Goal: Task Accomplishment & Management: Complete application form

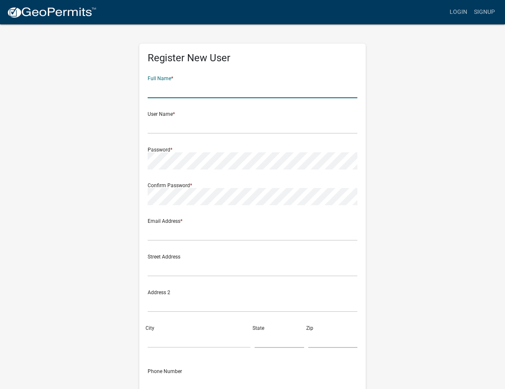
click at [165, 92] on input "text" at bounding box center [253, 89] width 210 height 17
type input "[PERSON_NAME]"
type input "olsonjo9987@gmail.com"
type input "380 W BERT ST"
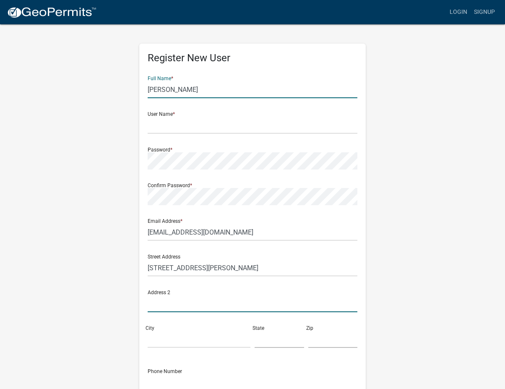
type input "PO BOX 536"
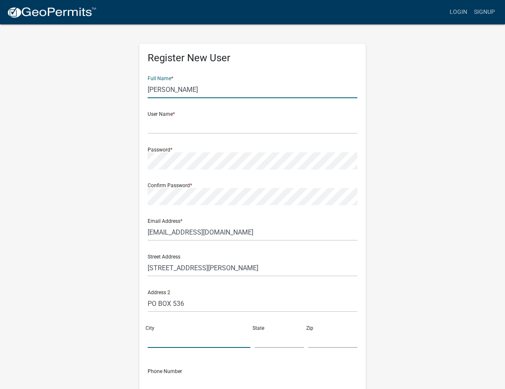
type input "Lake Crystal"
type input "MN"
type input "56055"
type input "5079668131"
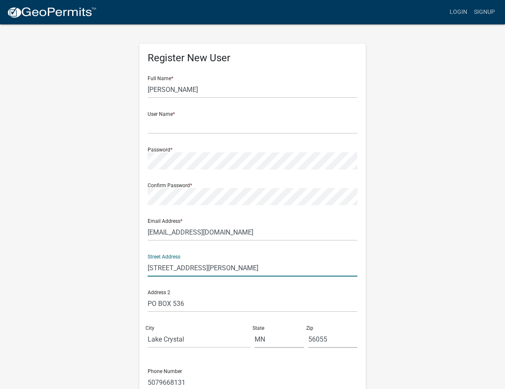
click at [198, 268] on input "380 W BERT ST" at bounding box center [253, 267] width 210 height 17
type input "3"
type input "1607 Sunset Ave. New Ulm, MN. 56073"
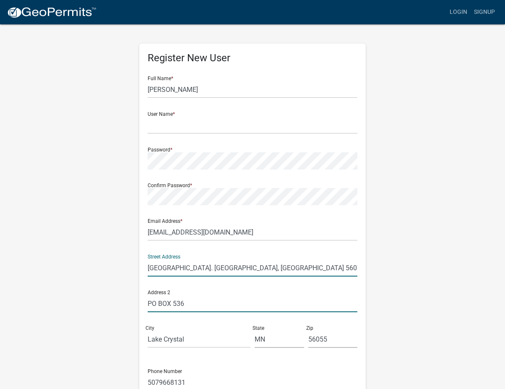
click at [190, 303] on input "PO BOX 536" at bounding box center [253, 303] width 210 height 17
type input "P"
click at [266, 267] on input "1607 Sunset Ave. New Ulm, MN. 56073" at bounding box center [253, 267] width 210 height 17
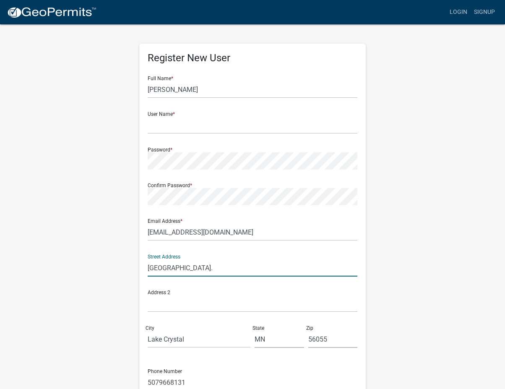
type input "1607 Sunset Ave."
click at [189, 340] on input "Lake Crystal" at bounding box center [199, 338] width 103 height 17
type input "L"
type input "New Ulm"
click at [328, 339] on input "56055" at bounding box center [332, 338] width 49 height 17
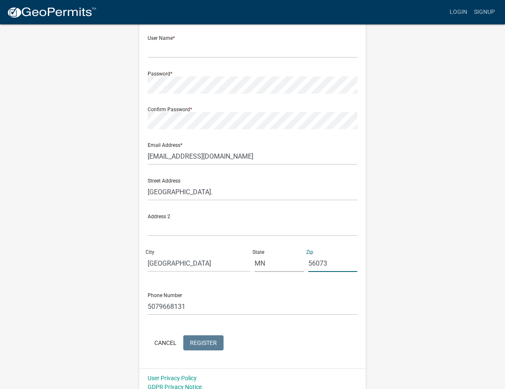
scroll to position [79, 0]
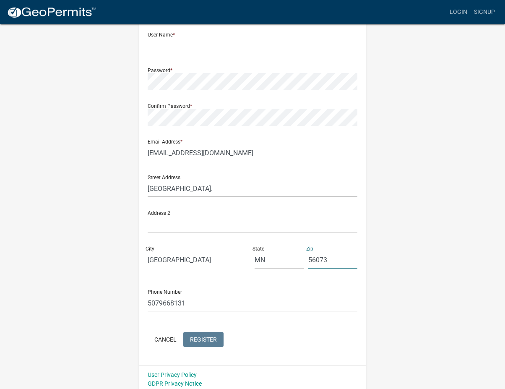
type input "56073"
click at [183, 152] on input "olsonjo9987@gmail.com" at bounding box center [253, 152] width 210 height 17
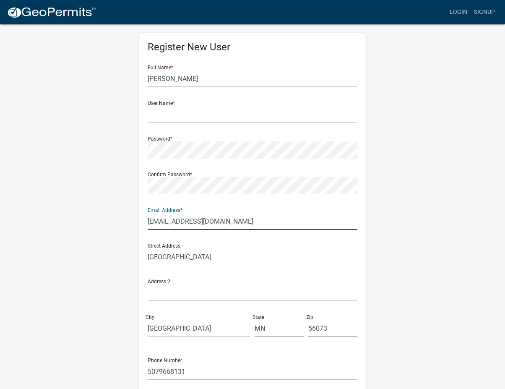
scroll to position [11, 0]
type input "olsonjo99877@gmail.com"
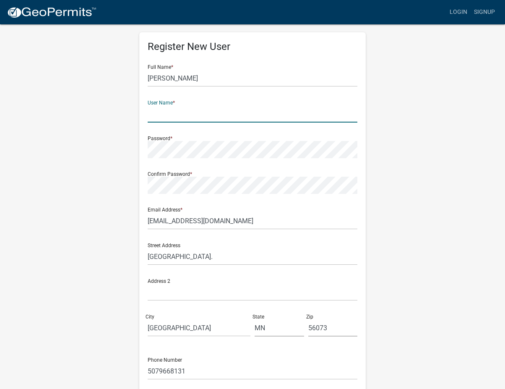
click at [158, 114] on input "text" at bounding box center [253, 113] width 210 height 17
type input "Jeff Olson"
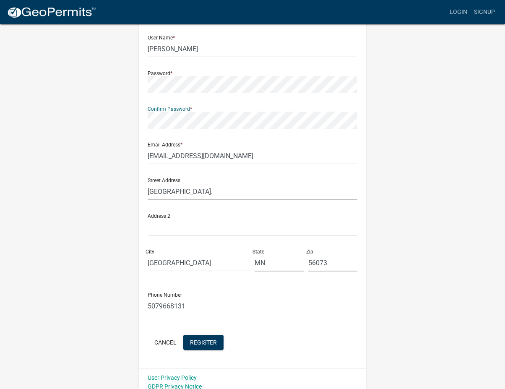
scroll to position [83, 0]
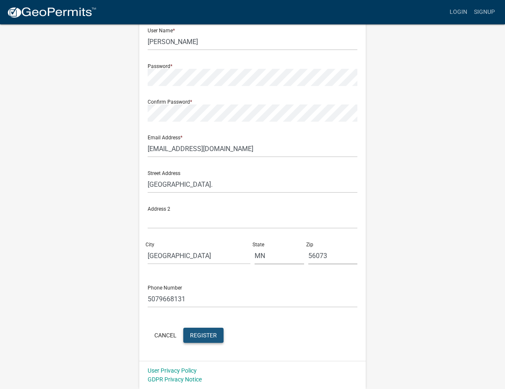
click at [195, 336] on span "Register" at bounding box center [203, 334] width 27 height 7
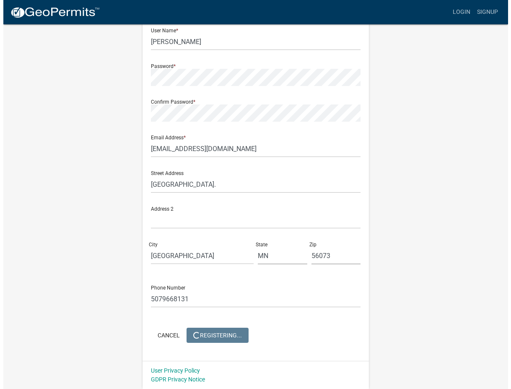
scroll to position [0, 0]
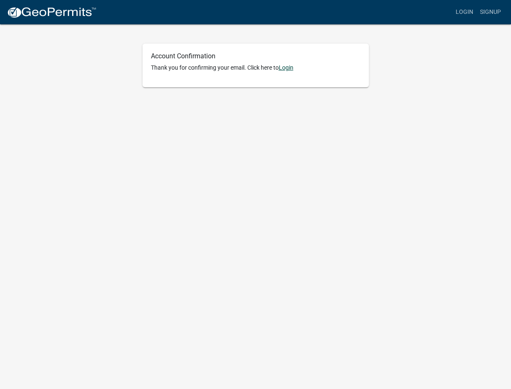
click at [288, 68] on link "Login" at bounding box center [286, 67] width 15 height 7
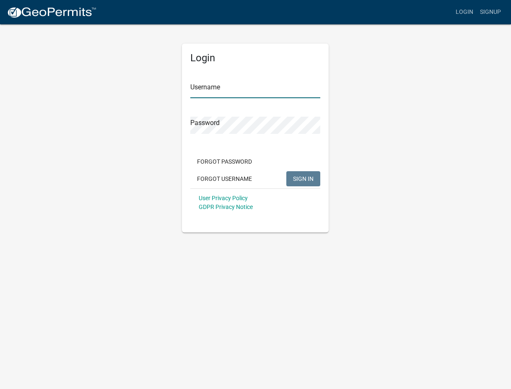
click at [221, 91] on input "Username" at bounding box center [255, 89] width 130 height 17
type input "[PERSON_NAME]"
click at [301, 177] on span "SIGN IN" at bounding box center [303, 178] width 21 height 7
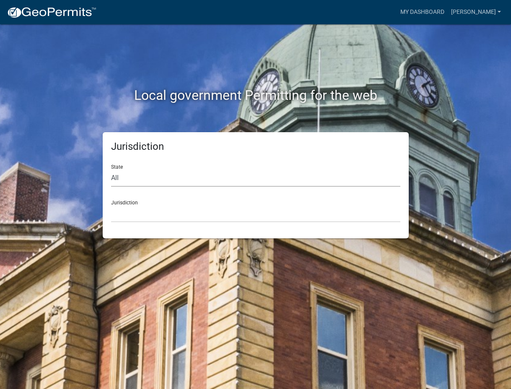
click at [122, 176] on select "All [US_STATE] [US_STATE] [US_STATE] [US_STATE] [US_STATE] [US_STATE] [US_STATE…" at bounding box center [255, 177] width 289 height 17
select select "[US_STATE]"
click at [111, 169] on select "All [US_STATE] [US_STATE] [US_STATE] [US_STATE] [US_STATE] [US_STATE] [US_STATE…" at bounding box center [255, 177] width 289 height 17
click at [121, 215] on select "[GEOGRAPHIC_DATA], [US_STATE] [GEOGRAPHIC_DATA], [US_STATE] [GEOGRAPHIC_DATA], …" at bounding box center [255, 213] width 289 height 17
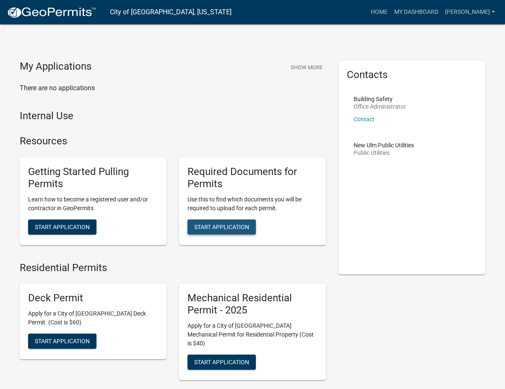
click at [225, 224] on span "Start Application" at bounding box center [221, 226] width 55 height 7
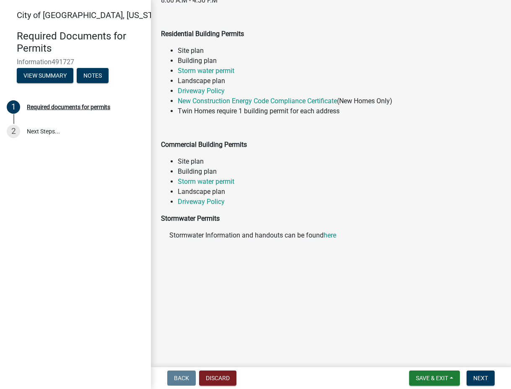
scroll to position [204, 0]
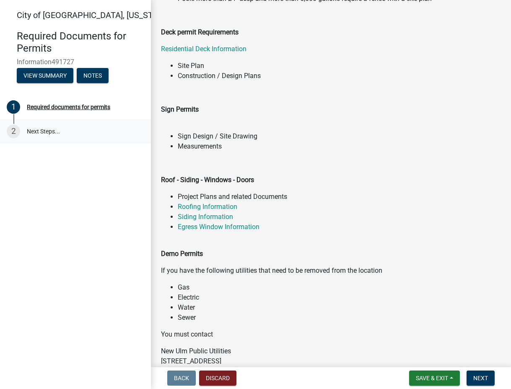
click at [13, 130] on div "2" at bounding box center [13, 131] width 13 height 13
click at [43, 129] on link "2 Next Steps..." at bounding box center [75, 131] width 151 height 24
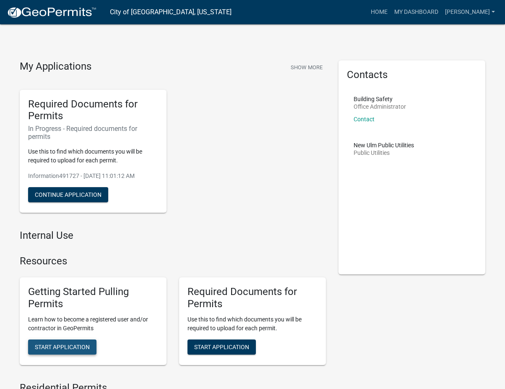
click at [68, 344] on span "Start Application" at bounding box center [62, 346] width 55 height 7
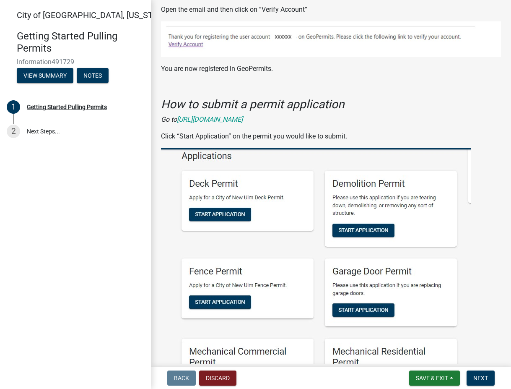
scroll to position [675, 0]
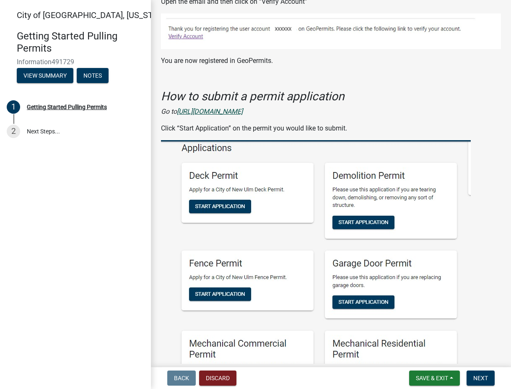
click at [243, 107] on icon "https://permitting.schneidergis.com/jurisdiction/3855e256-077d-46d3-9f20-2804c4…" at bounding box center [210, 111] width 66 height 8
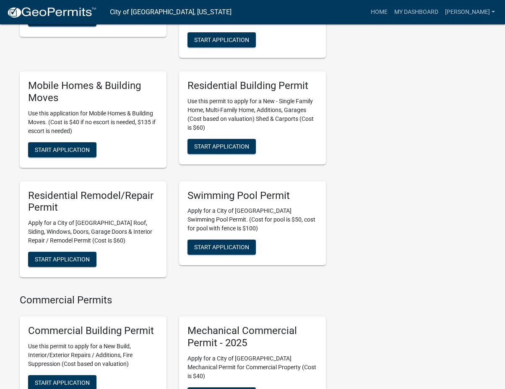
scroll to position [440, 0]
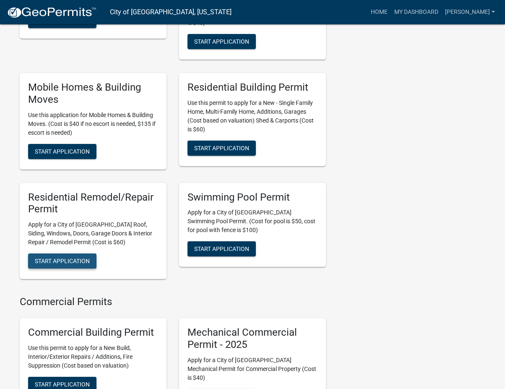
click at [83, 257] on span "Start Application" at bounding box center [62, 260] width 55 height 7
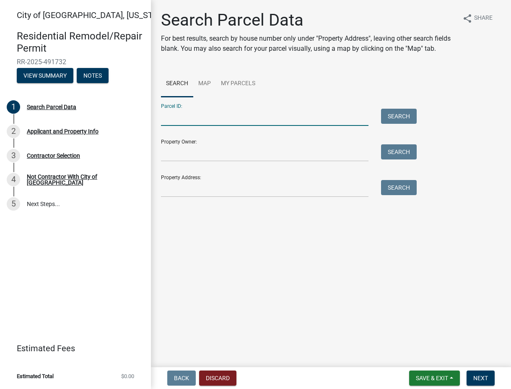
click at [184, 120] on input "Parcel ID:" at bounding box center [265, 117] width 208 height 17
click at [169, 156] on input "Property Owner:" at bounding box center [265, 152] width 208 height 17
type input "[PERSON_NAME]"
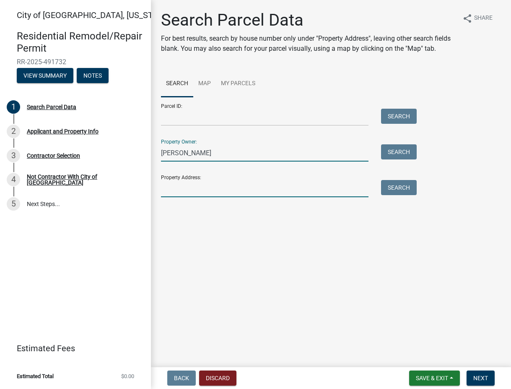
type input "[GEOGRAPHIC_DATA]."
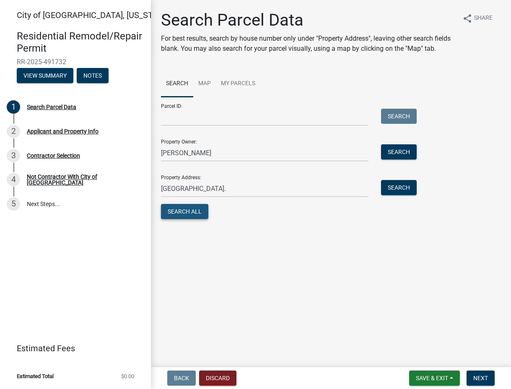
click at [191, 212] on button "Search All" at bounding box center [184, 211] width 47 height 15
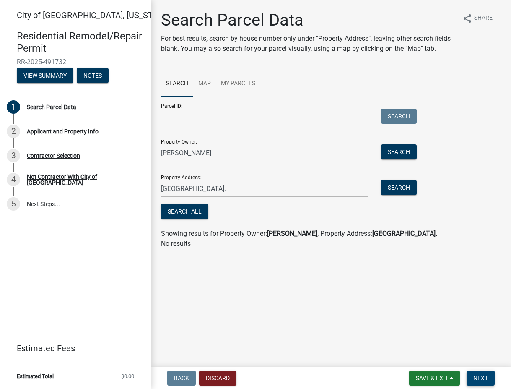
click at [485, 374] on span "Next" at bounding box center [480, 377] width 15 height 7
click at [205, 80] on link "Map" at bounding box center [204, 83] width 23 height 27
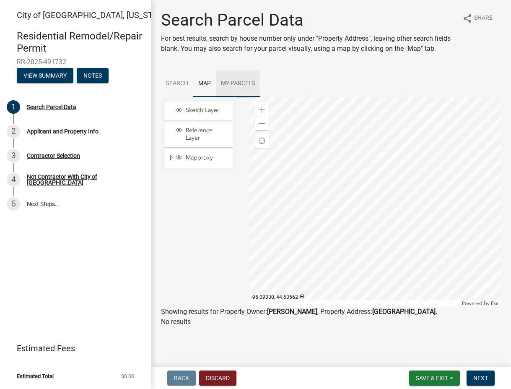
click at [245, 83] on link "My Parcels" at bounding box center [238, 83] width 44 height 27
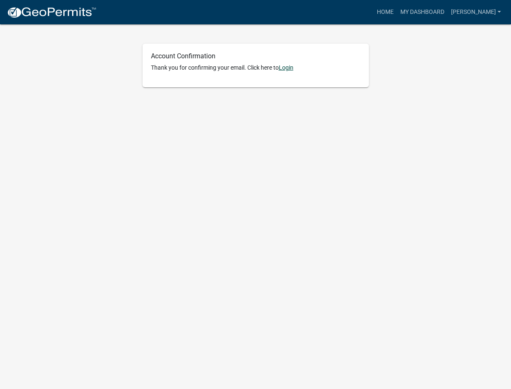
click at [289, 67] on link "Login" at bounding box center [286, 67] width 15 height 7
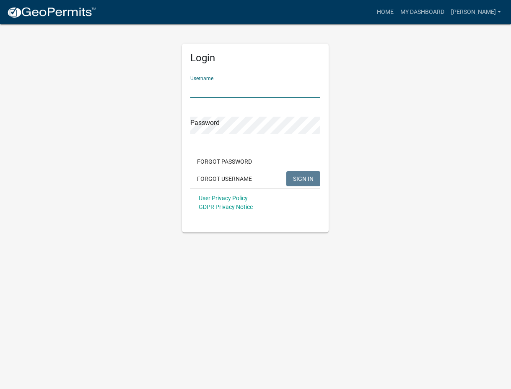
click at [211, 92] on input "Username" at bounding box center [255, 89] width 130 height 17
type input "[PERSON_NAME]"
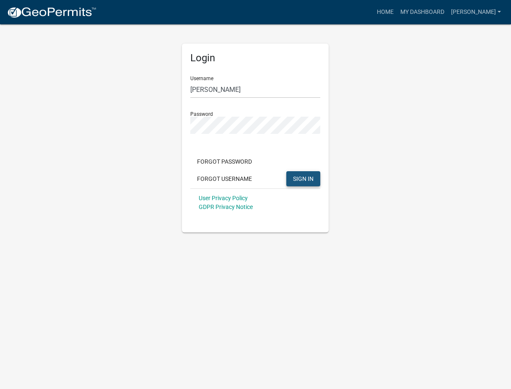
click at [307, 174] on button "SIGN IN" at bounding box center [303, 178] width 34 height 15
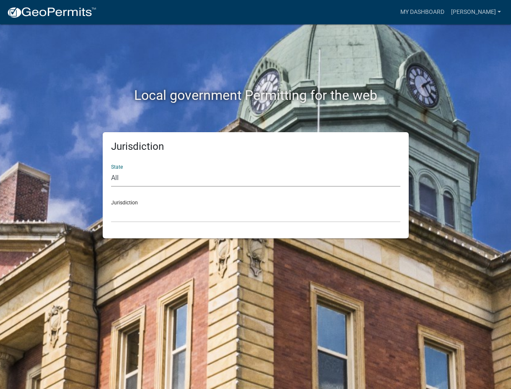
click at [117, 177] on select "All [US_STATE] [US_STATE] [US_STATE] [US_STATE] [US_STATE] [US_STATE] [US_STATE…" at bounding box center [255, 177] width 289 height 17
select select "[US_STATE]"
click at [111, 169] on select "All [US_STATE] [US_STATE] [US_STATE] [US_STATE] [US_STATE] [US_STATE] [US_STATE…" at bounding box center [255, 177] width 289 height 17
click at [123, 201] on div "Jurisdiction Becker County, Minnesota Benton County, Minnesota Carlton County, …" at bounding box center [255, 207] width 289 height 29
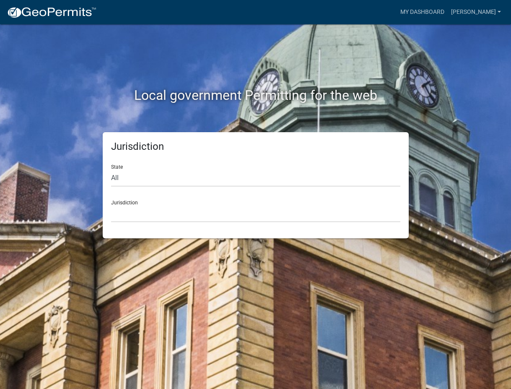
click at [122, 201] on div "Jurisdiction Becker County, Minnesota Benton County, Minnesota Carlton County, …" at bounding box center [255, 207] width 289 height 29
click at [123, 203] on div "Jurisdiction Becker County, Minnesota Benton County, Minnesota Carlton County, …" at bounding box center [255, 207] width 289 height 29
click at [125, 213] on select "Becker County, Minnesota Benton County, Minnesota Carlton County, Minnesota Cit…" at bounding box center [255, 213] width 289 height 17
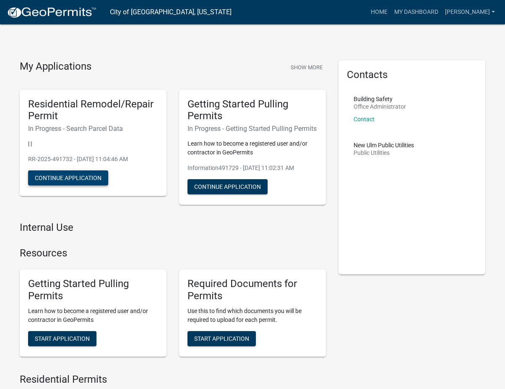
click at [85, 174] on button "Continue Application" at bounding box center [68, 177] width 80 height 15
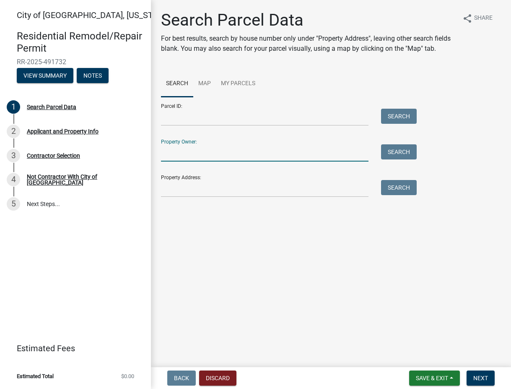
click at [193, 151] on input "Property Owner:" at bounding box center [265, 152] width 208 height 17
type input "Jeffrey Alan Olson"
type input "1607 Sunset Ave."
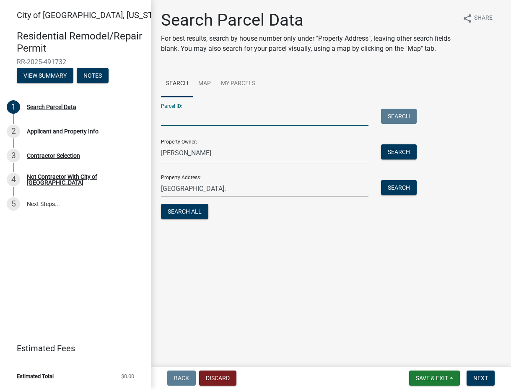
click at [169, 119] on input "Parcel ID:" at bounding box center [265, 117] width 208 height 17
click at [186, 209] on button "Search All" at bounding box center [184, 211] width 47 height 15
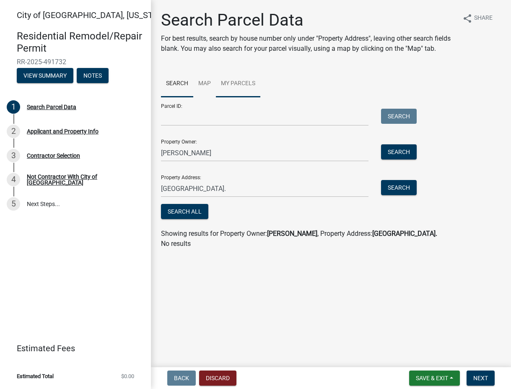
click at [239, 84] on link "My Parcels" at bounding box center [238, 83] width 44 height 27
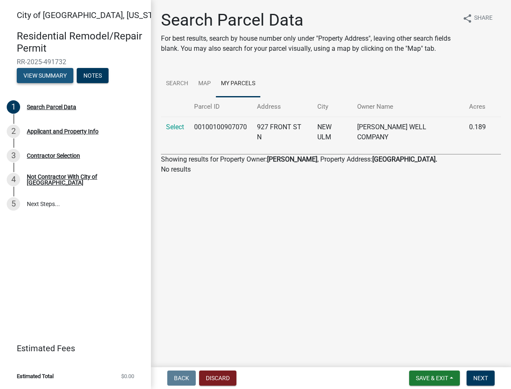
click at [63, 77] on button "View Summary" at bounding box center [45, 75] width 57 height 15
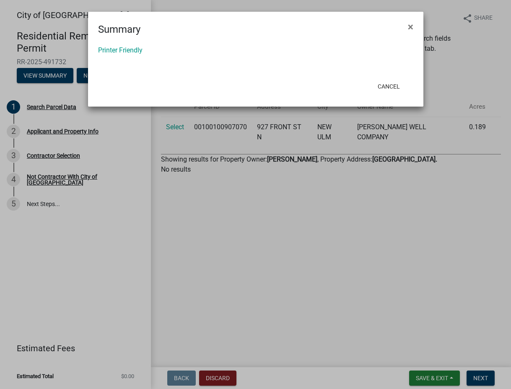
click at [56, 105] on ngb-modal-window "Summary × Printer Friendly Cancel" at bounding box center [255, 194] width 511 height 389
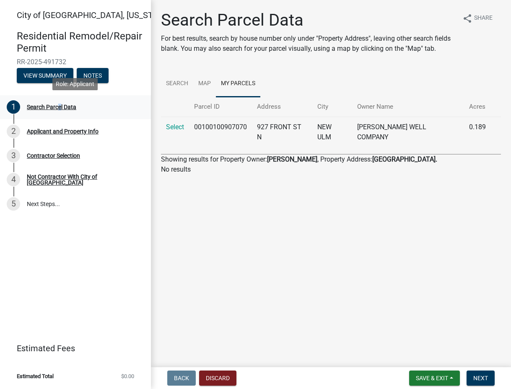
click at [57, 104] on div "Search Parcel Data" at bounding box center [51, 107] width 49 height 6
click at [182, 84] on link "Search" at bounding box center [177, 83] width 32 height 27
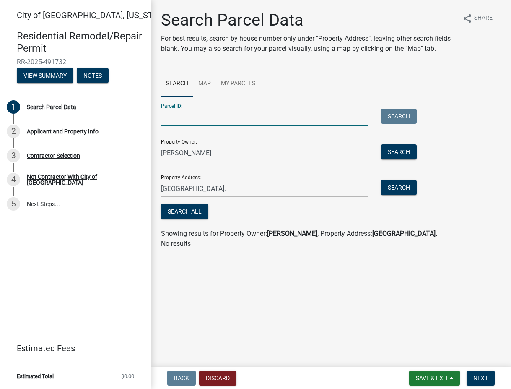
click at [175, 122] on input "Parcel ID:" at bounding box center [265, 117] width 208 height 17
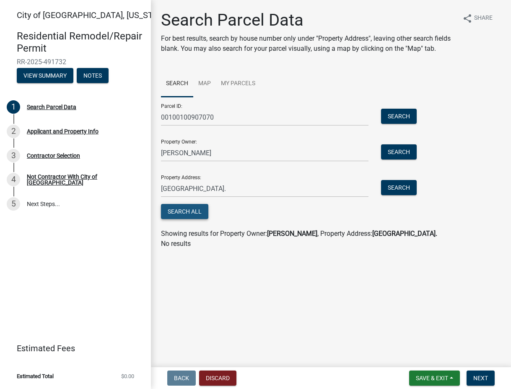
click at [199, 212] on button "Search All" at bounding box center [184, 211] width 47 height 15
click at [200, 210] on button "Search All" at bounding box center [184, 211] width 47 height 15
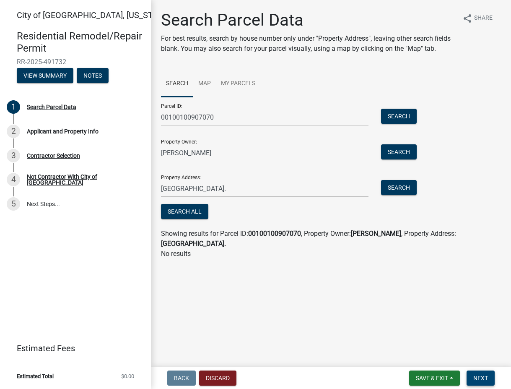
click at [486, 377] on span "Next" at bounding box center [480, 377] width 15 height 7
click at [198, 208] on button "Search All" at bounding box center [184, 211] width 47 height 15
click at [218, 117] on input "00100100907070" at bounding box center [265, 117] width 208 height 17
type input "0"
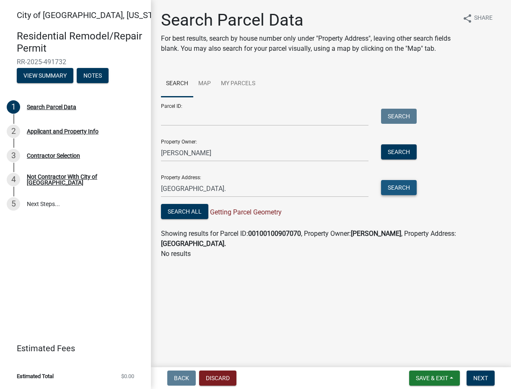
click at [405, 189] on button "Search" at bounding box center [399, 187] width 36 height 15
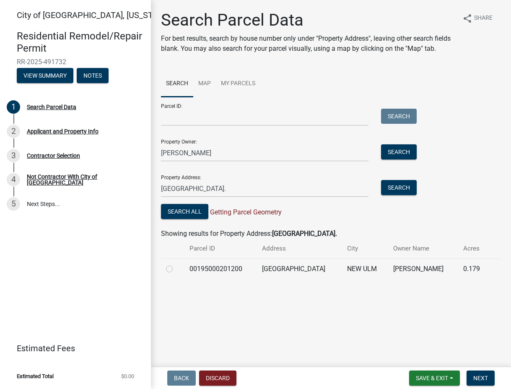
click at [176, 264] on label at bounding box center [176, 264] width 0 height 0
click at [176, 267] on input "radio" at bounding box center [178, 266] width 5 height 5
radio input "true"
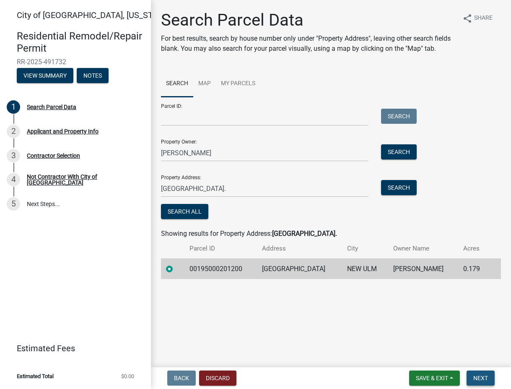
click at [481, 378] on span "Next" at bounding box center [480, 377] width 15 height 7
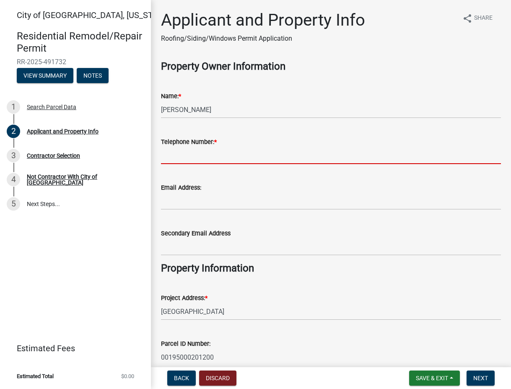
click at [179, 152] on input "Telephone Number: *" at bounding box center [331, 155] width 340 height 17
type input "5079668131"
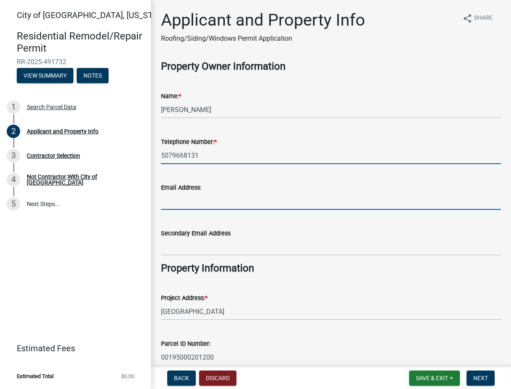
type input "olsonjo99877@gmail.com"
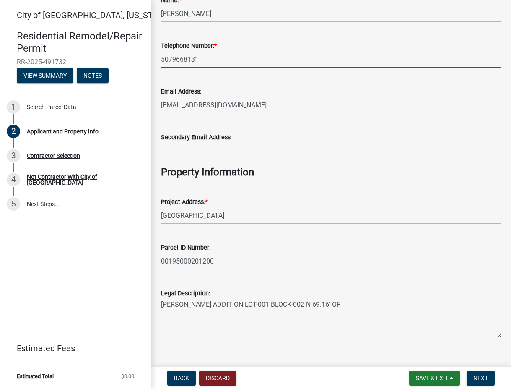
scroll to position [109, 0]
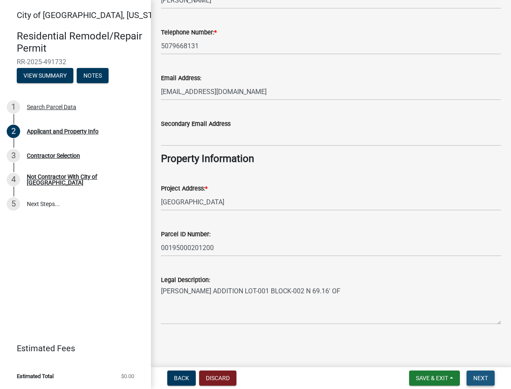
click at [475, 374] on span "Next" at bounding box center [480, 377] width 15 height 7
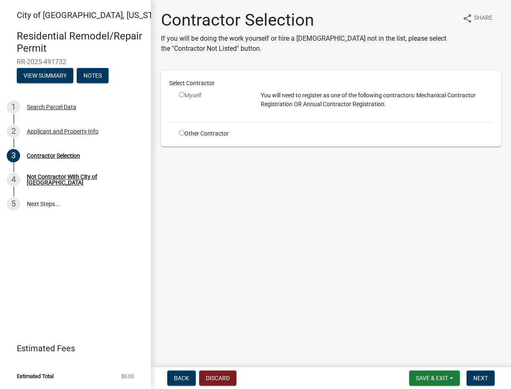
click at [182, 92] on input "radio" at bounding box center [181, 94] width 5 height 5
click at [182, 94] on input "radio" at bounding box center [181, 94] width 5 height 5
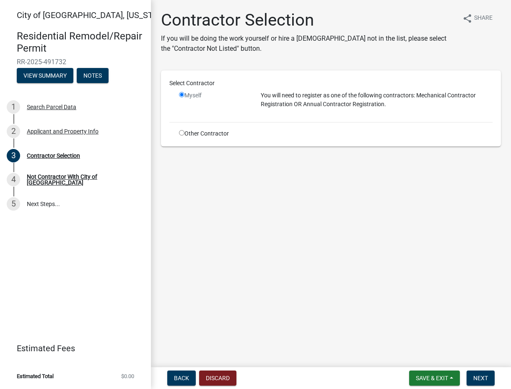
radio input "false"
click at [182, 130] on input "radio" at bounding box center [181, 132] width 5 height 5
radio input "true"
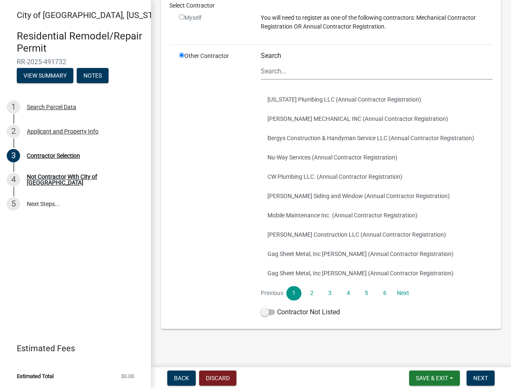
scroll to position [91, 0]
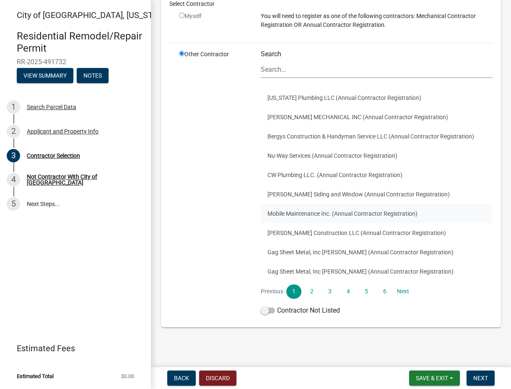
click at [399, 212] on button "Mobile Maintenance Inc. (Annual Contractor Registration)" at bounding box center [377, 213] width 232 height 19
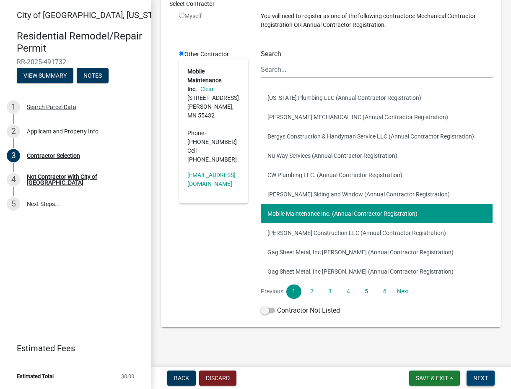
click at [480, 377] on span "Next" at bounding box center [480, 377] width 15 height 7
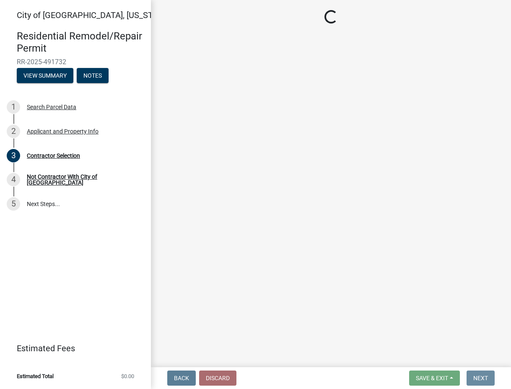
scroll to position [0, 0]
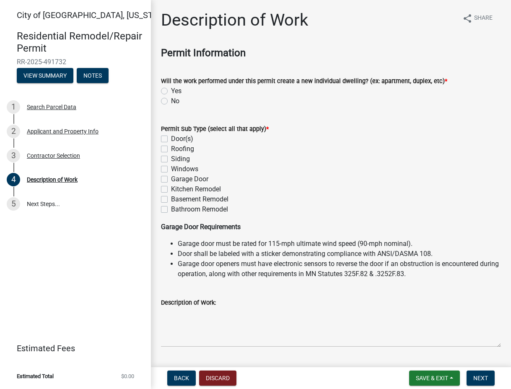
click at [171, 102] on label "No" at bounding box center [175, 101] width 8 height 10
click at [171, 101] on input "No" at bounding box center [173, 98] width 5 height 5
radio input "true"
click at [171, 102] on label "No" at bounding box center [175, 101] width 8 height 10
click at [171, 101] on input "No" at bounding box center [173, 98] width 5 height 5
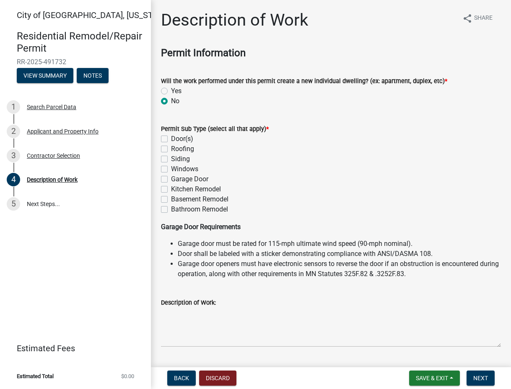
click at [171, 137] on label "Door(s)" at bounding box center [182, 139] width 22 height 10
click at [171, 137] on input "Door(s)" at bounding box center [173, 136] width 5 height 5
checkbox input "true"
checkbox input "false"
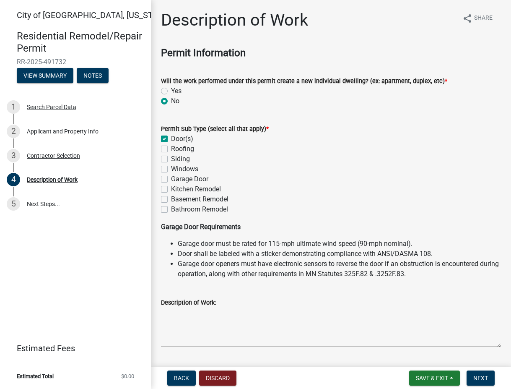
checkbox input "false"
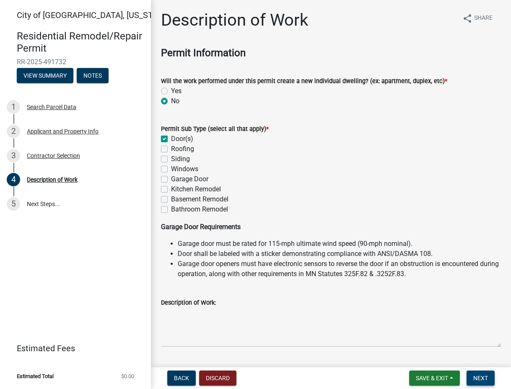
click at [479, 375] on span "Next" at bounding box center [480, 377] width 15 height 7
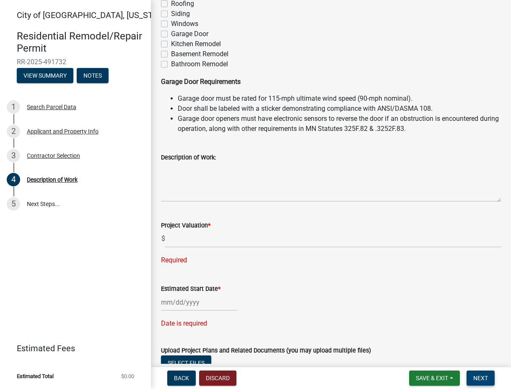
scroll to position [146, 0]
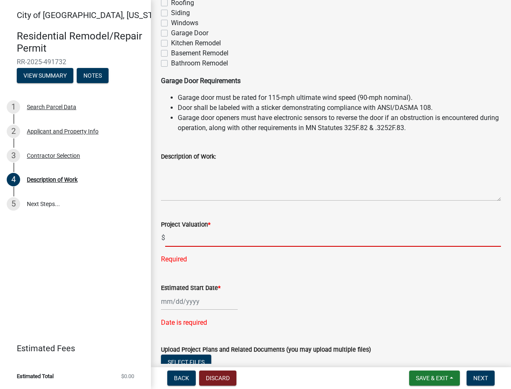
click at [170, 237] on input "text" at bounding box center [333, 237] width 336 height 17
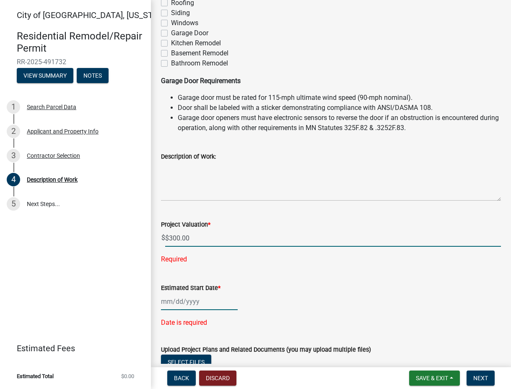
click at [167, 301] on div "Estimated Start Date * Date is required" at bounding box center [331, 299] width 340 height 57
type input "300"
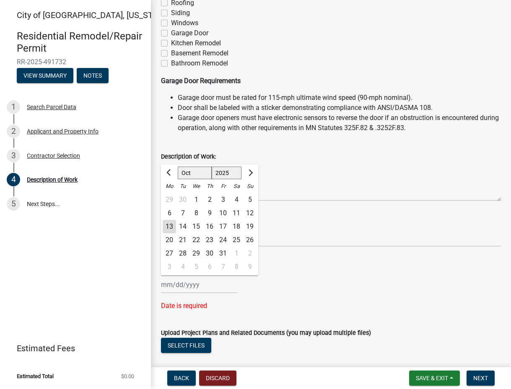
click at [167, 301] on div "Date is required" at bounding box center [331, 306] width 340 height 10
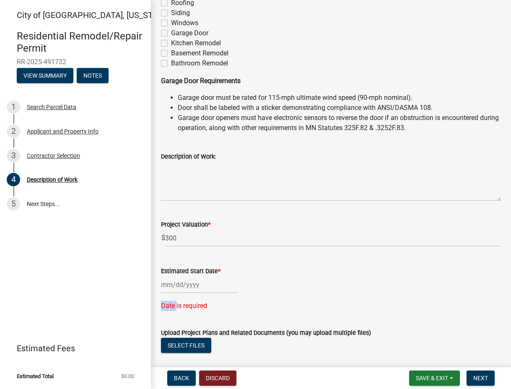
select select "10"
select select "2025"
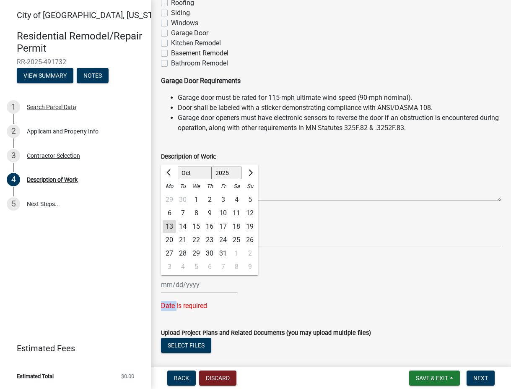
click at [168, 285] on input "Estimated Start Date *" at bounding box center [199, 284] width 77 height 17
click at [171, 226] on div "13" at bounding box center [169, 226] width 13 height 13
type input "10/13/2025"
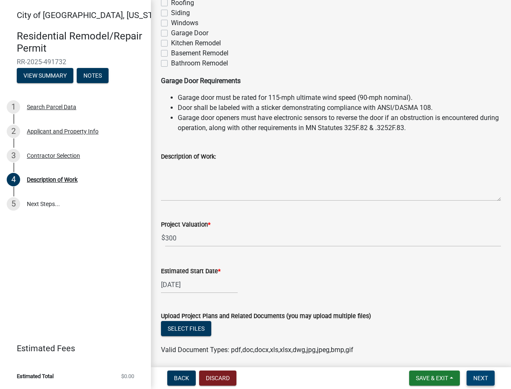
click at [477, 378] on span "Next" at bounding box center [480, 377] width 15 height 7
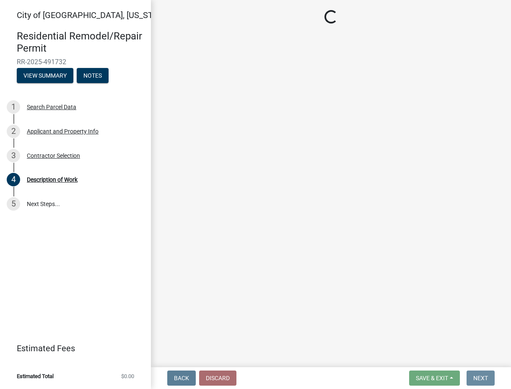
scroll to position [0, 0]
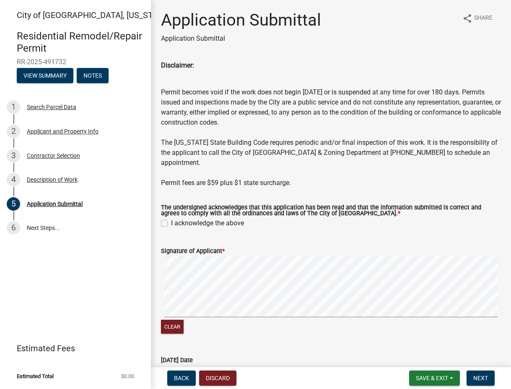
click at [171, 223] on label "I acknowledge the above" at bounding box center [207, 223] width 73 height 10
click at [171, 223] on input "I acknowledge the above" at bounding box center [173, 220] width 5 height 5
click at [171, 223] on label "I acknowledge the above" at bounding box center [207, 223] width 73 height 10
click at [171, 223] on input "I acknowledge the above" at bounding box center [173, 220] width 5 height 5
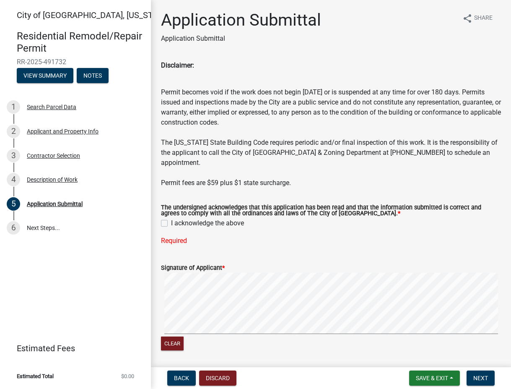
click at [171, 223] on label "I acknowledge the above" at bounding box center [207, 223] width 73 height 10
click at [171, 223] on input "I acknowledge the above" at bounding box center [173, 220] width 5 height 5
checkbox input "true"
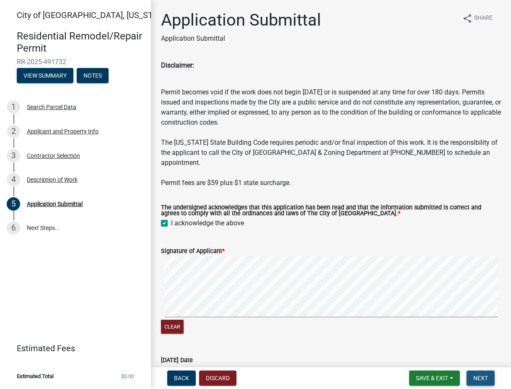
click at [486, 379] on span "Next" at bounding box center [480, 377] width 15 height 7
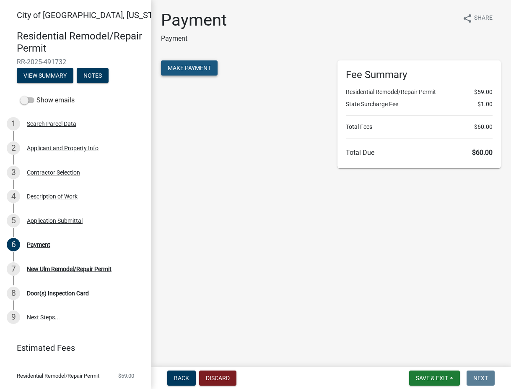
click at [179, 66] on span "Make Payment" at bounding box center [189, 68] width 43 height 7
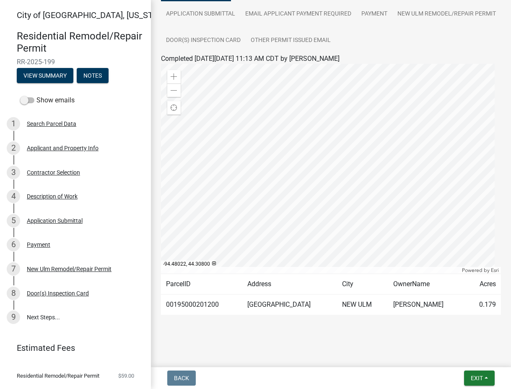
scroll to position [90, 0]
